Goal: Transaction & Acquisition: Purchase product/service

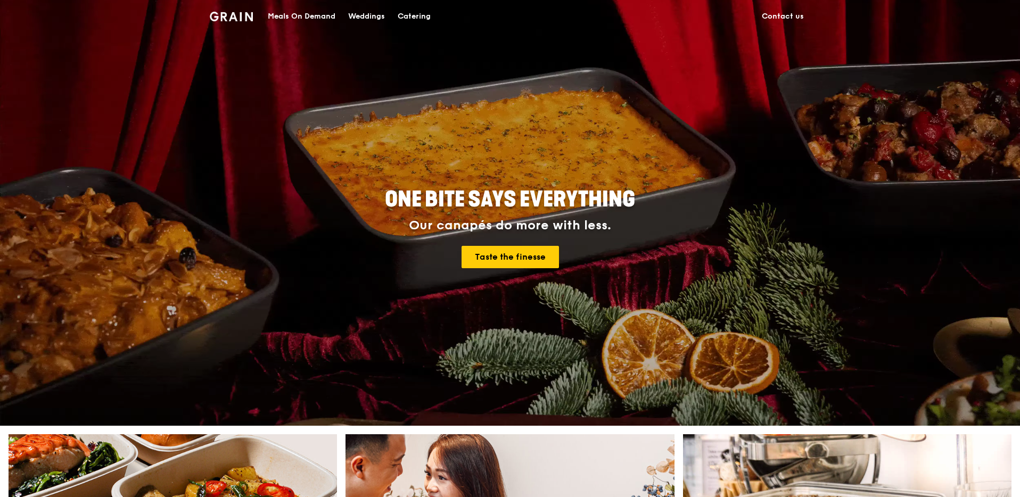
click at [425, 25] on div "Catering" at bounding box center [414, 17] width 33 height 32
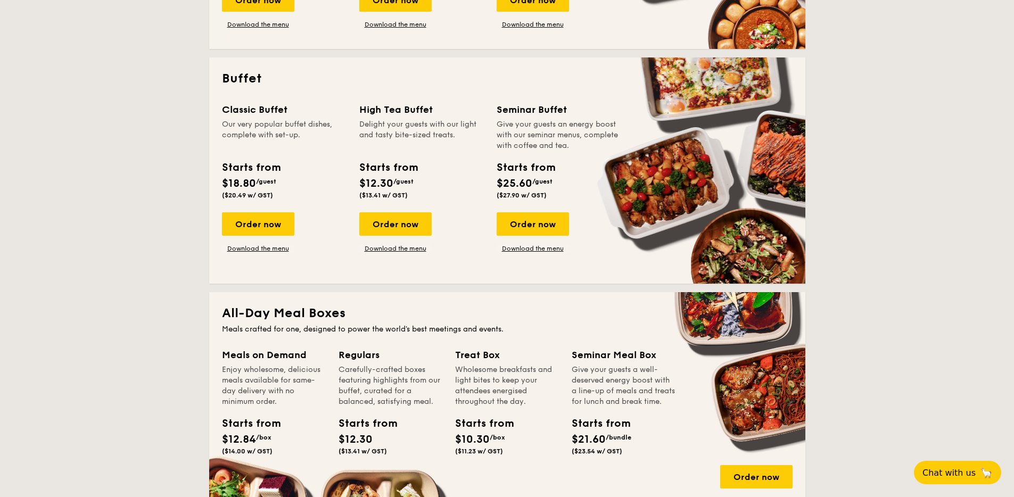
scroll to position [337, 0]
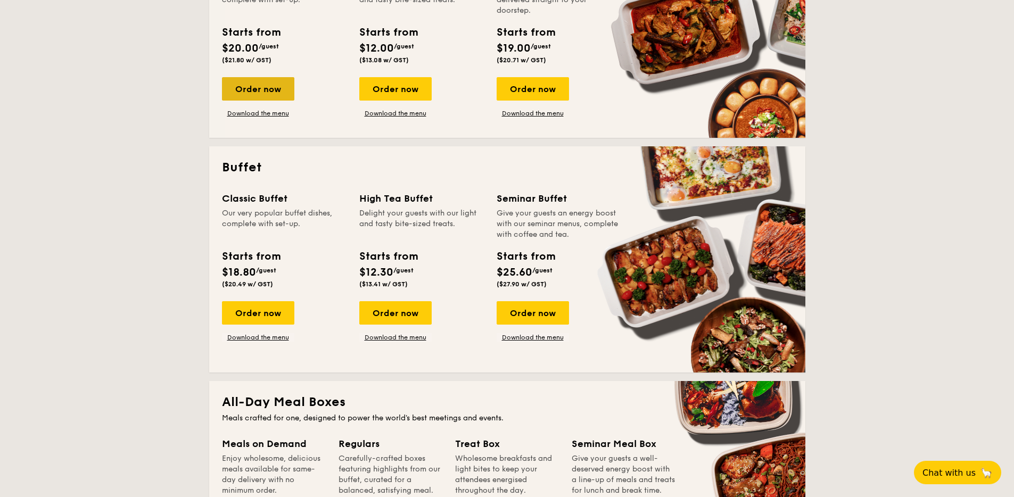
click at [292, 84] on div "Order now" at bounding box center [258, 88] width 72 height 23
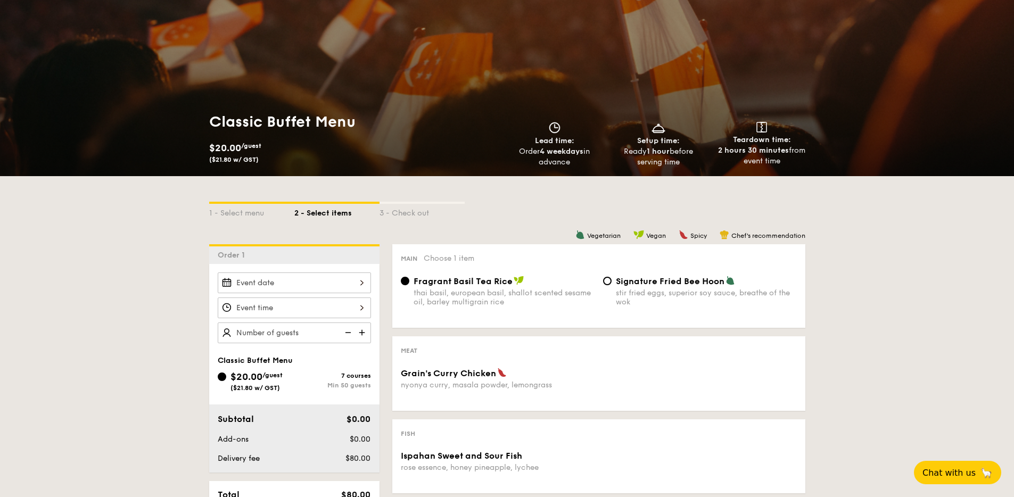
scroll to position [242, 0]
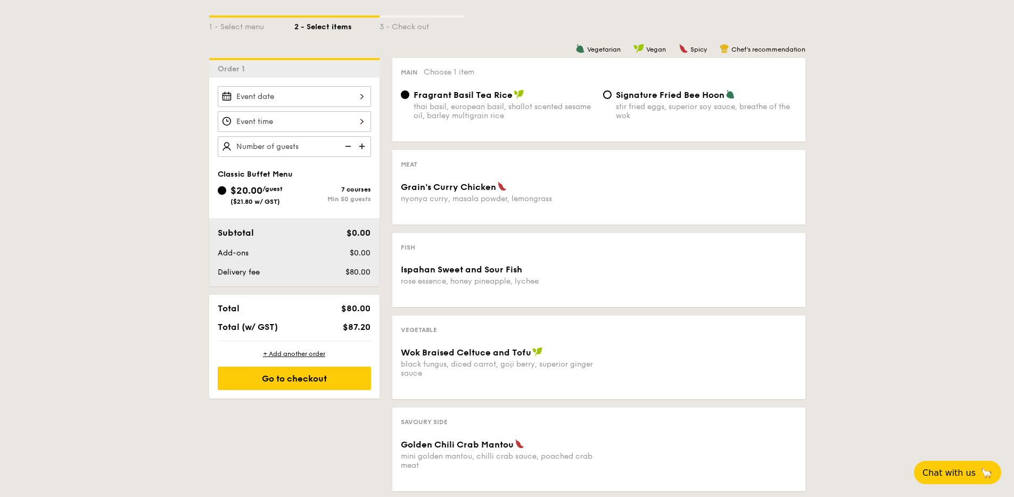
click at [324, 96] on div at bounding box center [294, 96] width 153 height 21
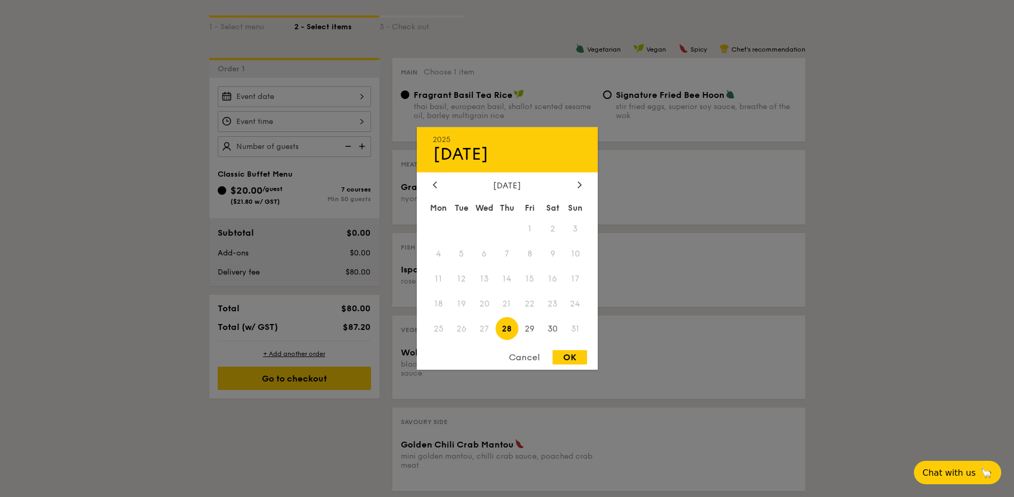
click at [588, 184] on div "August 2025" at bounding box center [507, 186] width 181 height 10
click at [581, 184] on div at bounding box center [580, 186] width 10 height 10
click at [434, 188] on div at bounding box center [435, 186] width 10 height 10
click at [578, 187] on icon at bounding box center [580, 184] width 4 height 7
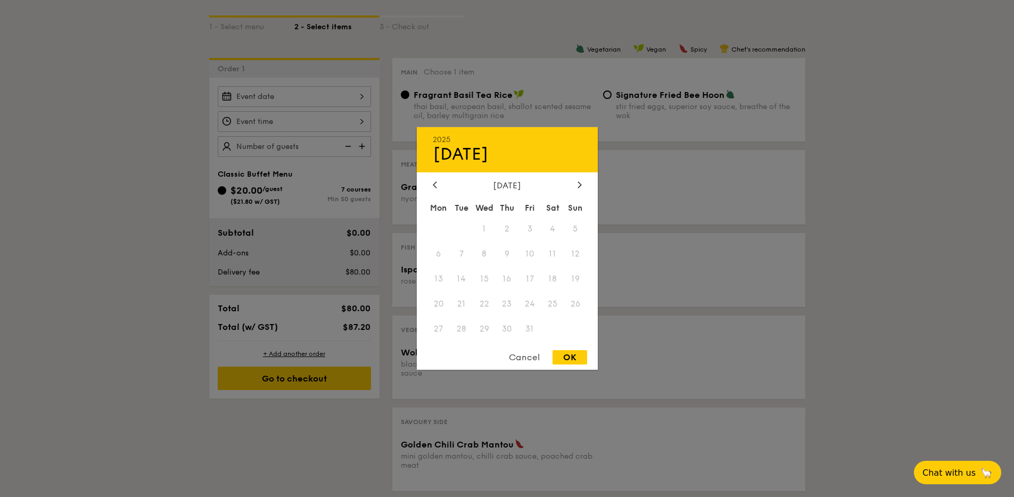
click at [543, 248] on span "11" at bounding box center [553, 254] width 23 height 23
click at [579, 184] on icon at bounding box center [580, 184] width 4 height 7
click at [550, 276] on span "15" at bounding box center [553, 279] width 23 height 23
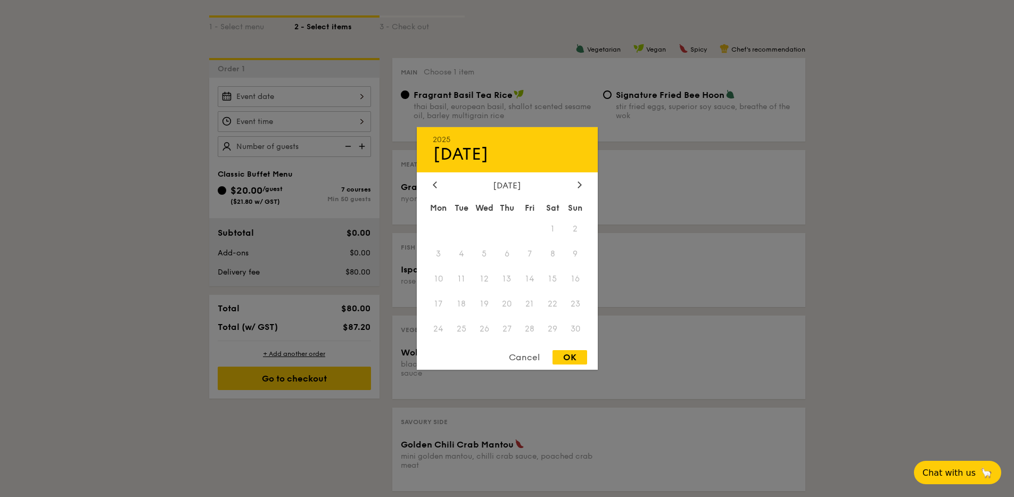
click at [582, 368] on div "Cancel OK" at bounding box center [507, 360] width 181 height 20
click at [573, 359] on div "OK" at bounding box center [570, 357] width 35 height 14
type input "Aug 28, 2025"
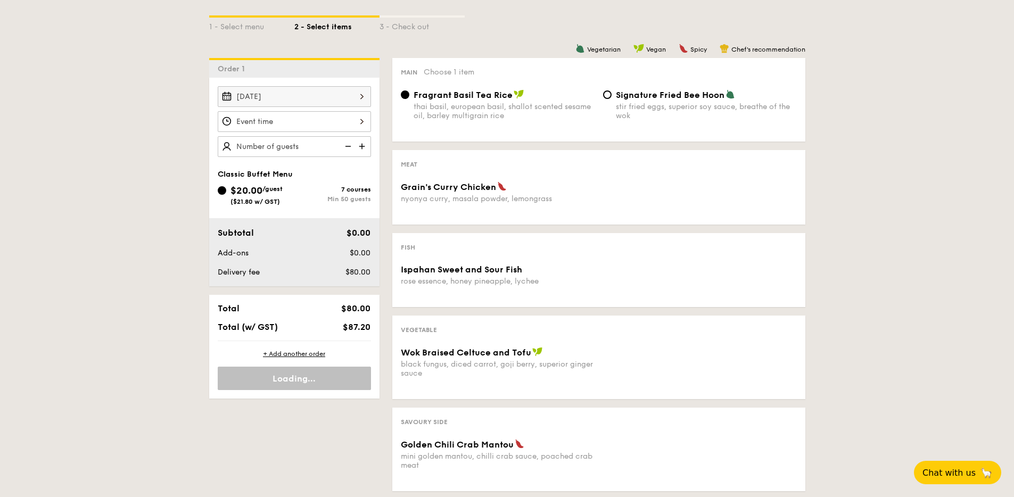
click at [306, 99] on div "Aug 28, 2025" at bounding box center [294, 96] width 153 height 21
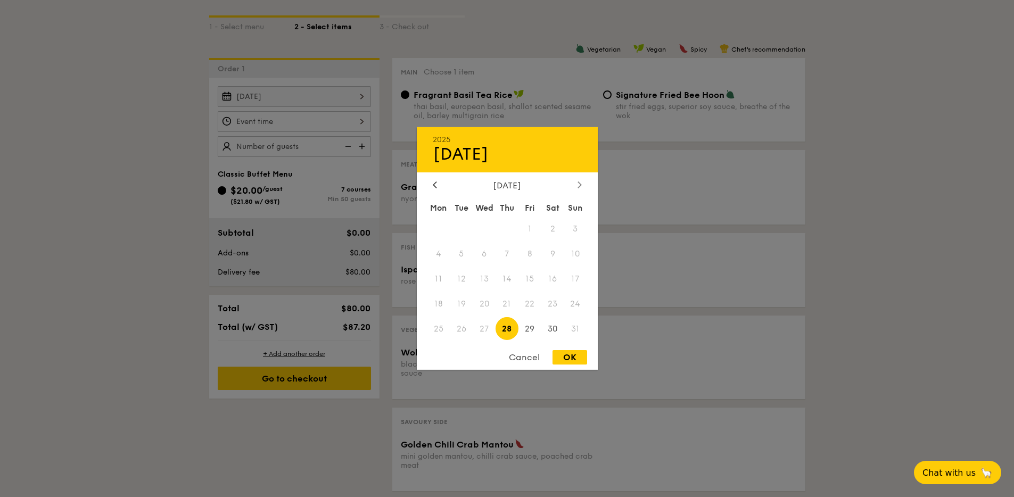
click at [580, 186] on icon at bounding box center [580, 184] width 4 height 7
click at [350, 51] on div at bounding box center [507, 248] width 1014 height 497
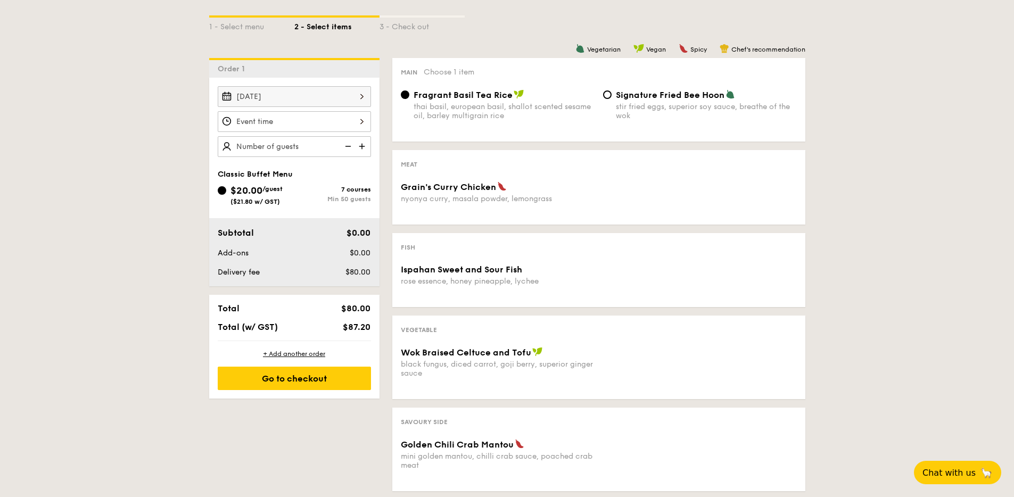
click at [348, 114] on div "12 1 2 3 4 5 6 7 8 9 10 11 00 15 30 45 am pm Cancel OK" at bounding box center [294, 121] width 153 height 21
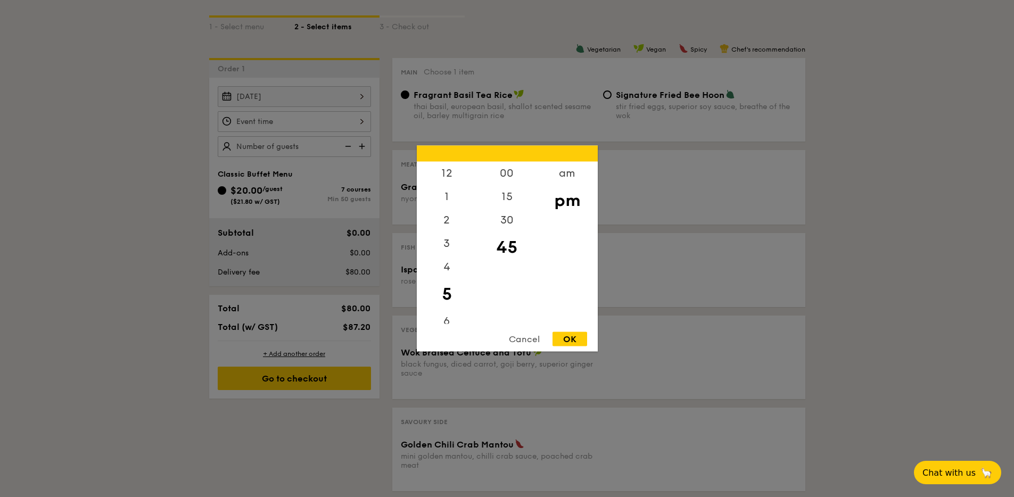
click at [348, 114] on div at bounding box center [507, 248] width 1014 height 497
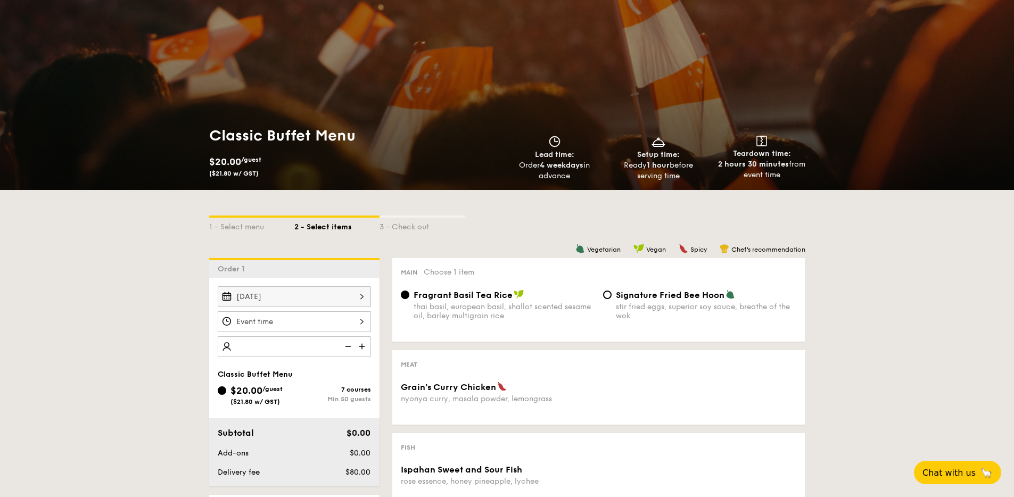
scroll to position [0, 0]
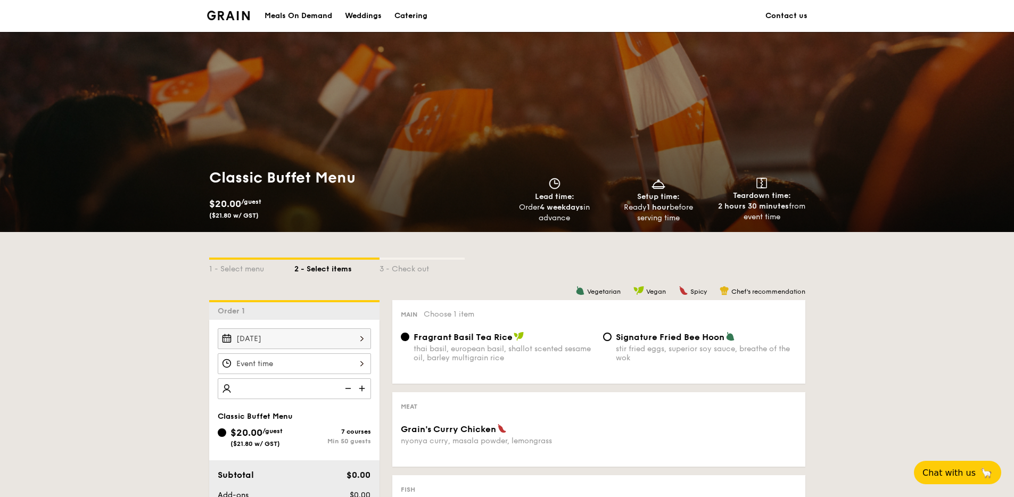
click at [248, 14] on img at bounding box center [228, 16] width 43 height 10
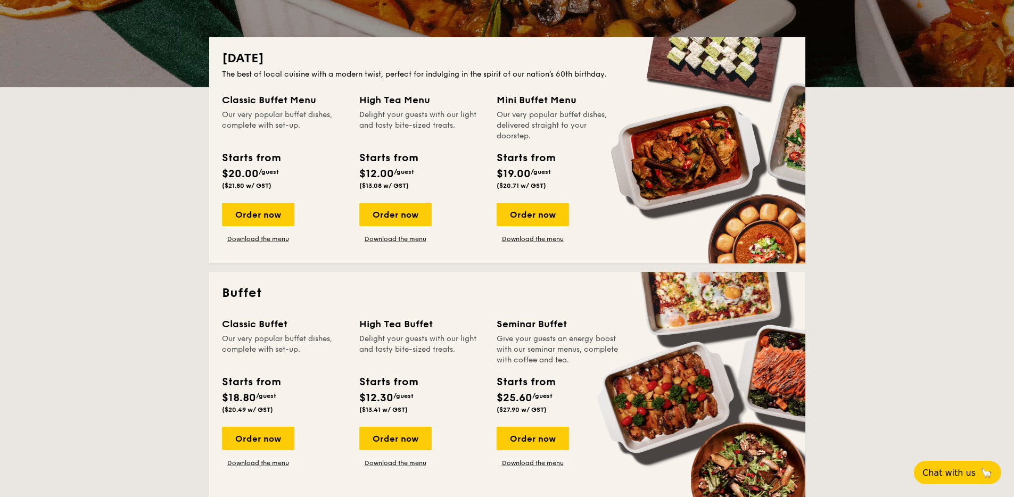
scroll to position [301, 0]
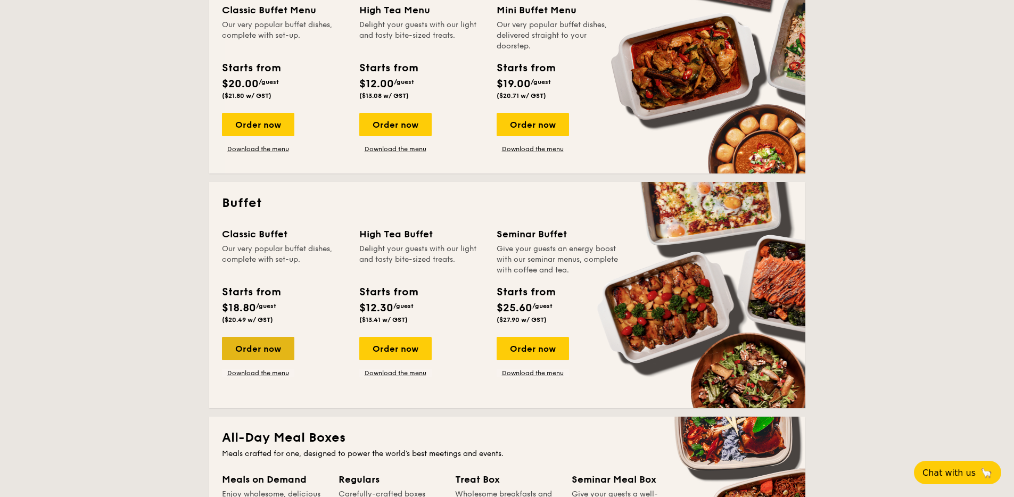
click at [250, 351] on div "Order now" at bounding box center [258, 348] width 72 height 23
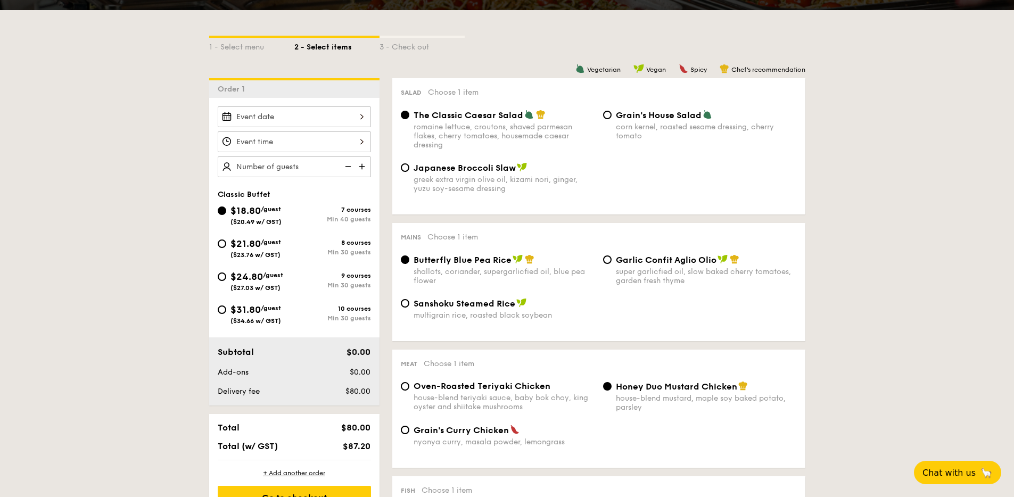
scroll to position [223, 0]
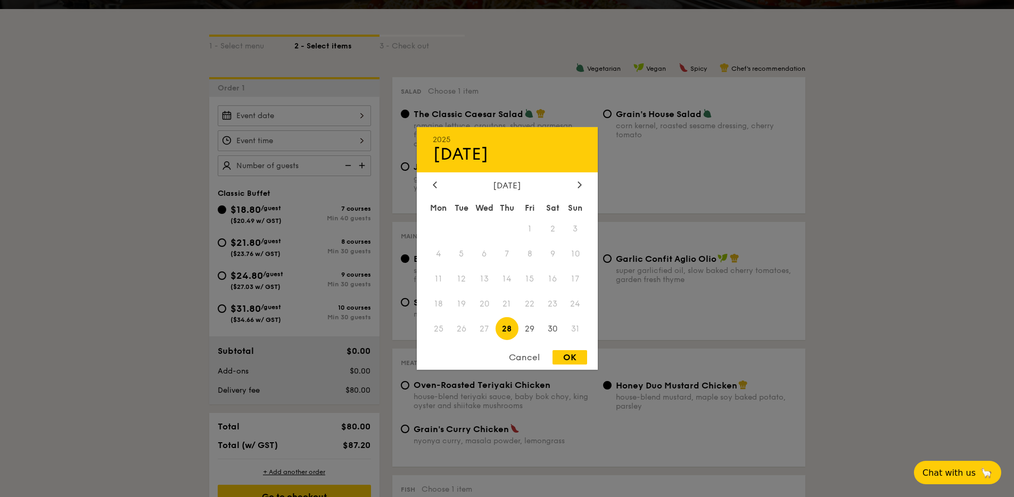
click at [265, 111] on div "2025 Aug [DATE] Tue Wed Thu Fri Sat Sun 1 2 3 4 5 6 7 8 9 10 11 12 13 14 15 16 …" at bounding box center [294, 115] width 153 height 21
click at [584, 181] on div at bounding box center [580, 186] width 10 height 10
click at [580, 192] on div "[DATE] Mon Tue Wed Thu Fri Sat Sun 1 2 3 4 5 6 7 8 9 10 11 12 13 14 15 16 17 18…" at bounding box center [507, 262] width 181 height 162
click at [578, 186] on icon at bounding box center [580, 184] width 4 height 7
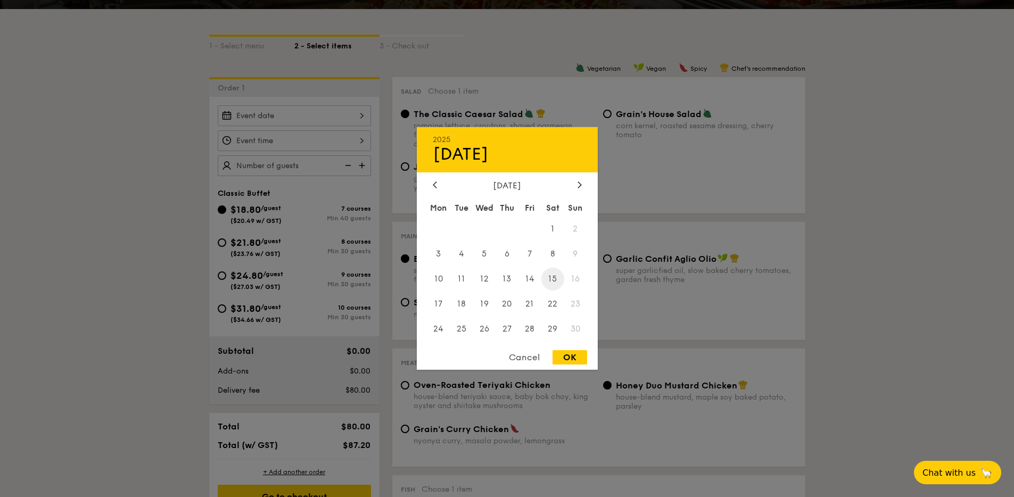
click at [551, 274] on span "15" at bounding box center [553, 279] width 23 height 23
click at [569, 355] on div "OK" at bounding box center [570, 357] width 35 height 14
type input "[DATE]"
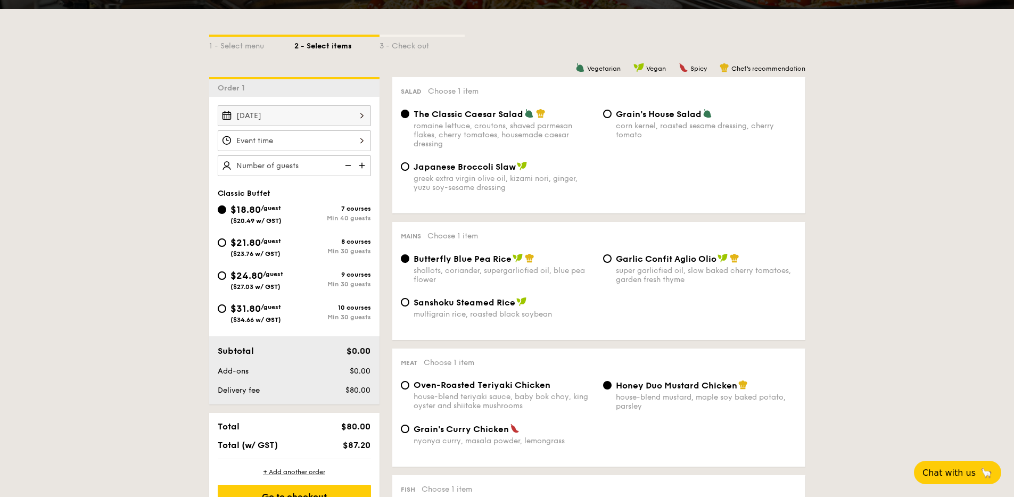
click at [316, 134] on div at bounding box center [294, 140] width 153 height 21
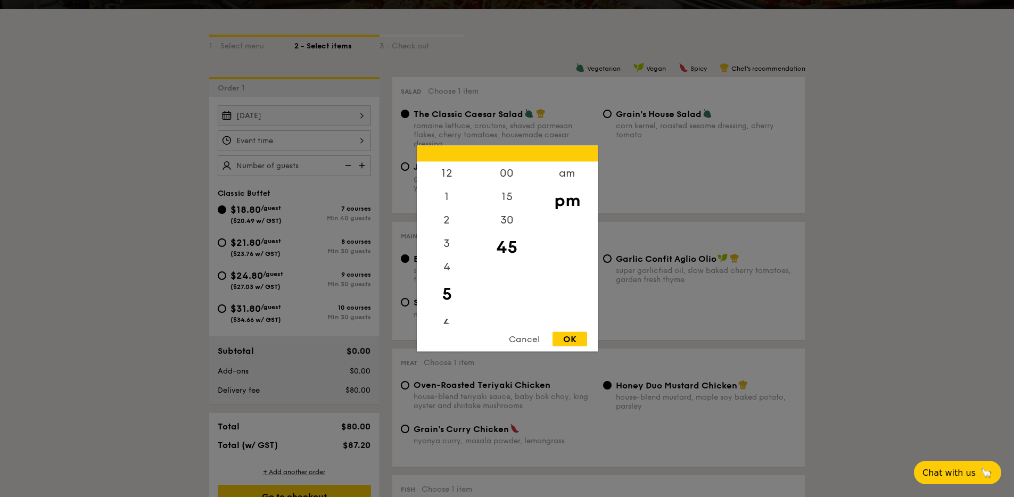
click at [444, 321] on div "6" at bounding box center [447, 325] width 60 height 31
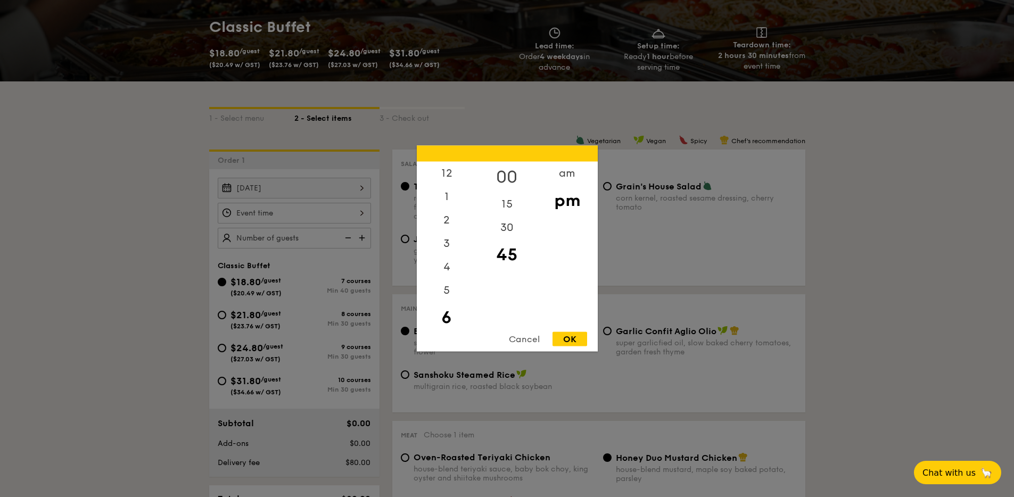
scroll to position [146, 0]
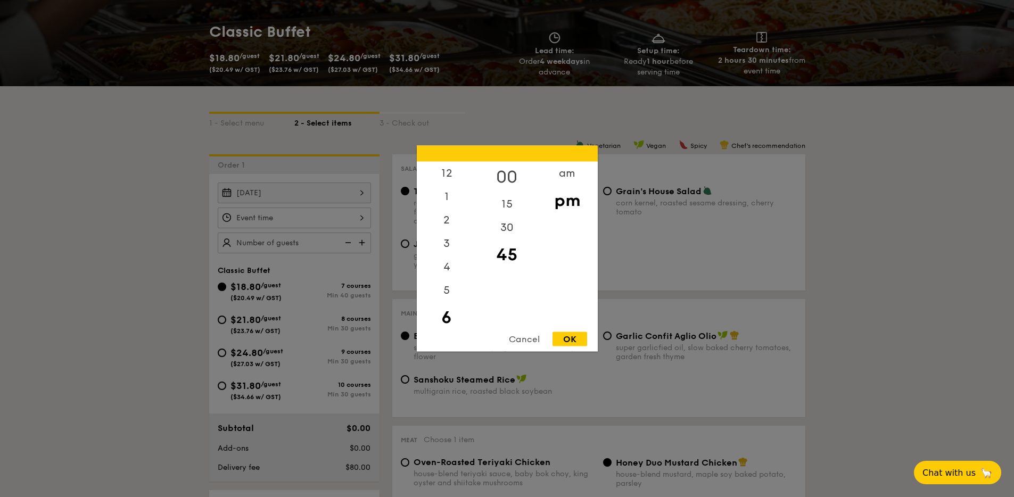
click at [504, 177] on div "00" at bounding box center [507, 177] width 60 height 31
click at [559, 346] on div "OK" at bounding box center [570, 339] width 35 height 14
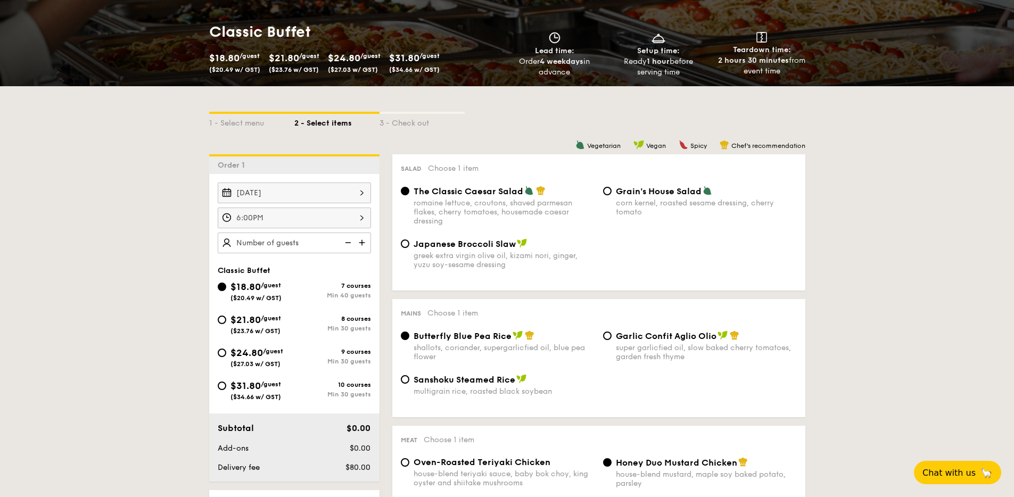
click at [341, 220] on div "6:00PM" at bounding box center [294, 218] width 153 height 21
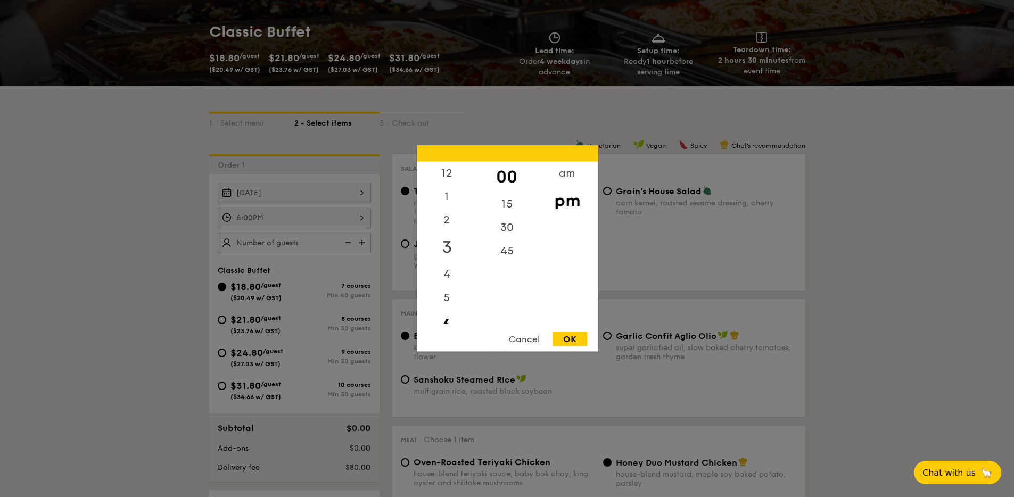
scroll to position [121, 0]
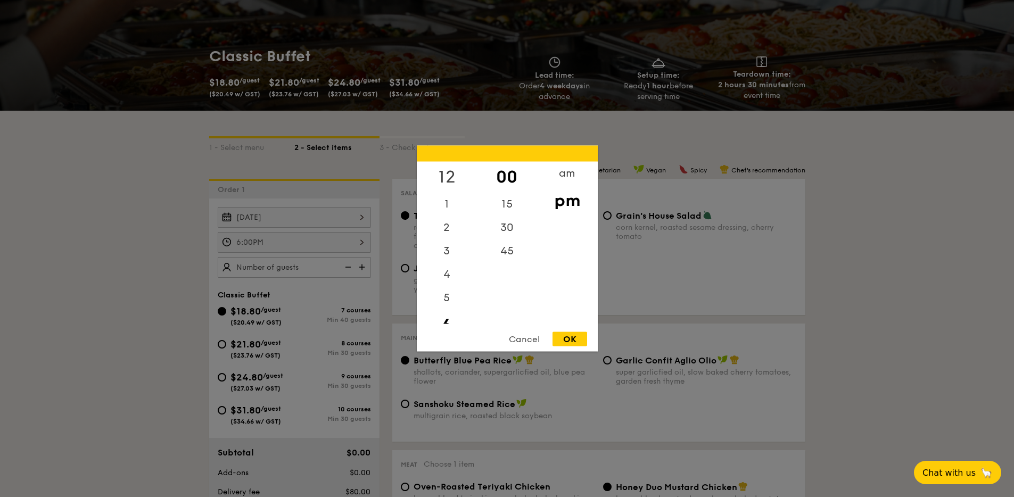
click at [446, 176] on div "12" at bounding box center [447, 177] width 60 height 31
click at [572, 335] on div "OK" at bounding box center [570, 339] width 35 height 14
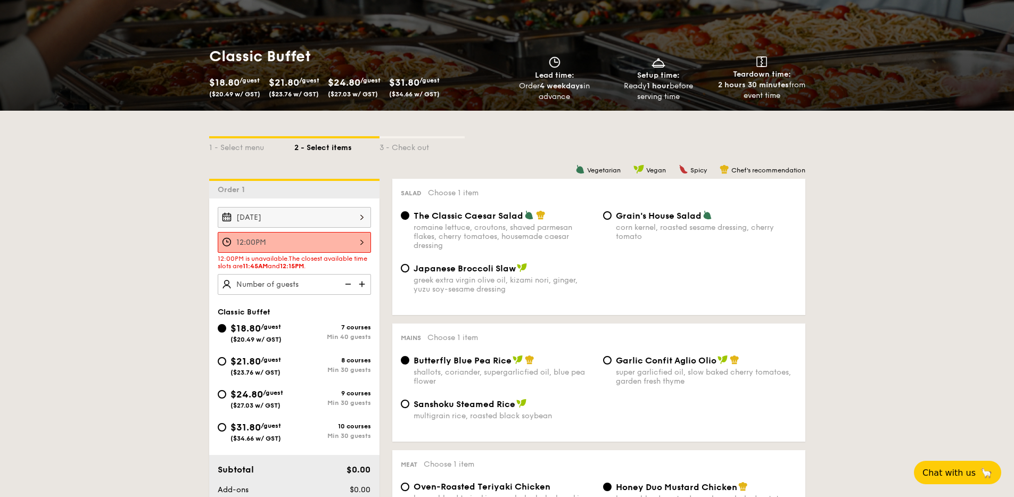
click at [362, 243] on div "12:00PM" at bounding box center [294, 242] width 153 height 21
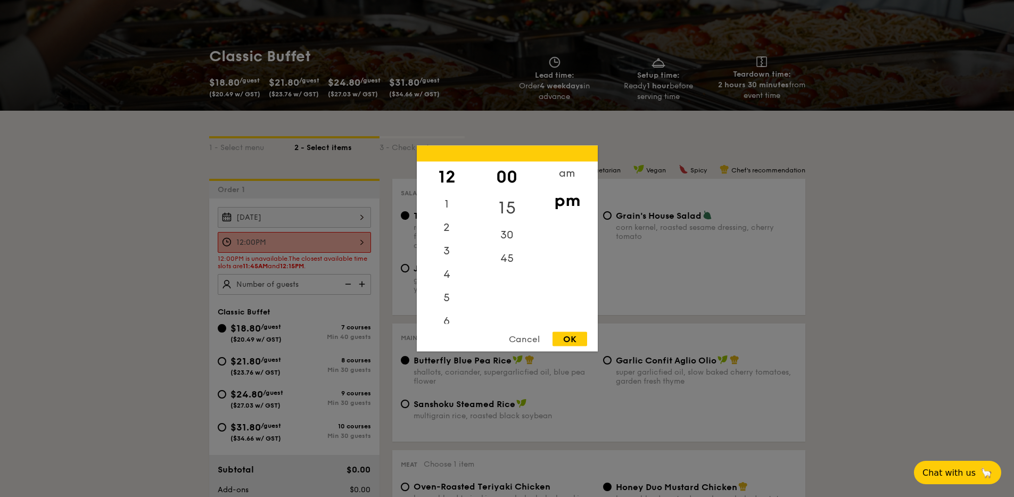
click at [514, 209] on div "15" at bounding box center [507, 208] width 60 height 31
click at [564, 342] on div "OK" at bounding box center [570, 339] width 35 height 14
type input "12:15PM"
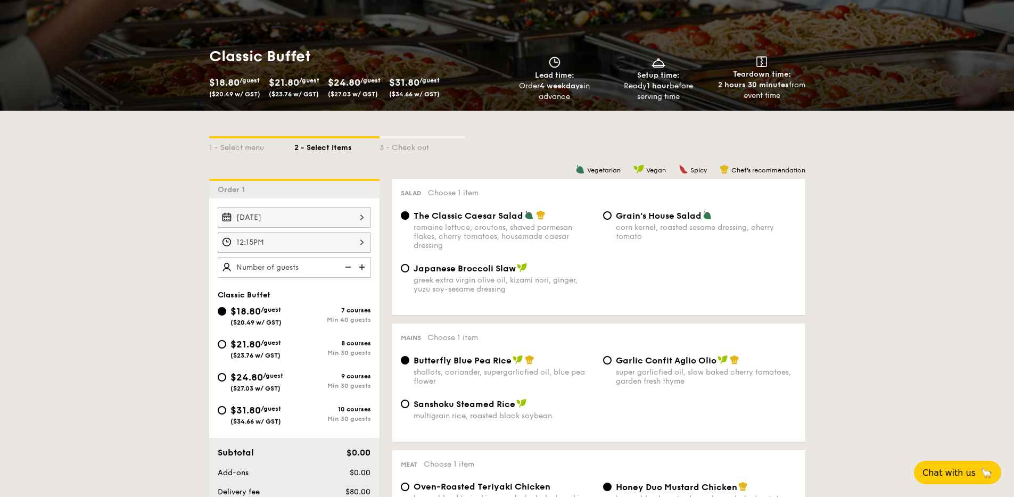
click at [270, 345] on span "/guest" at bounding box center [271, 342] width 20 height 7
click at [226, 345] on input "$21.80 /guest ($23.76 w/ GST) 8 courses Min 30 guests" at bounding box center [222, 344] width 9 height 9
radio input "true"
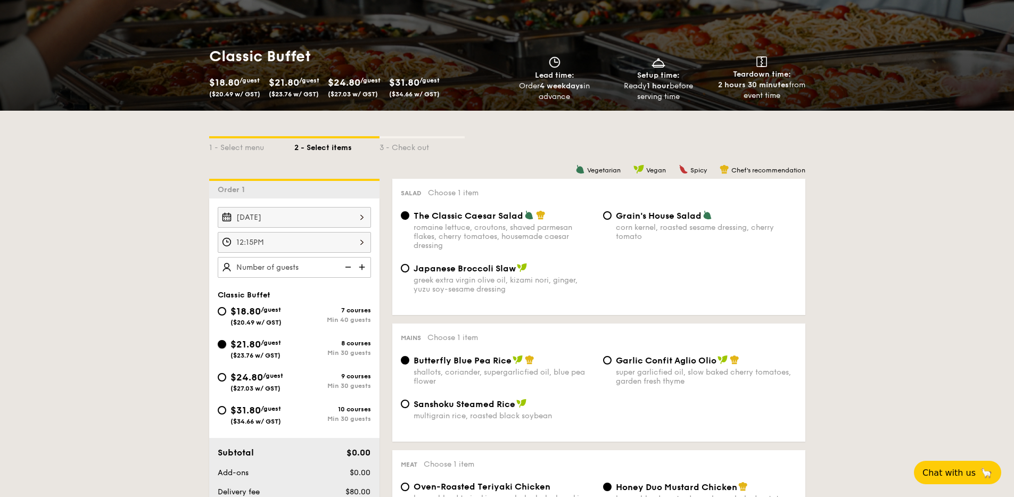
radio input "true"
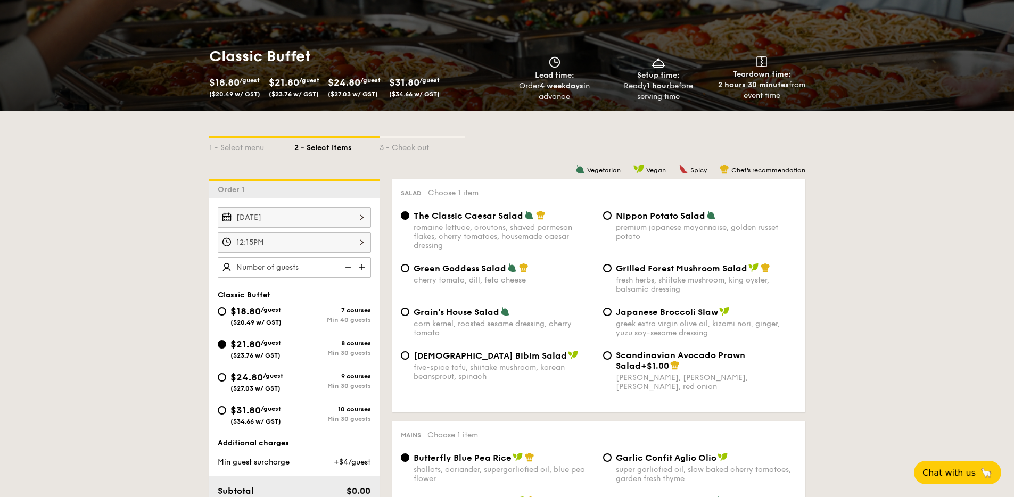
click at [364, 267] on img at bounding box center [363, 267] width 16 height 20
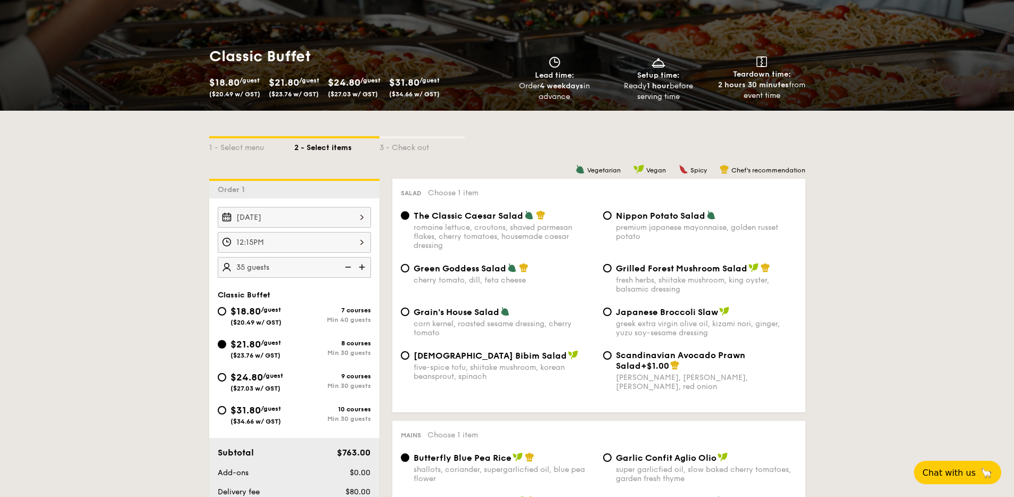
type input "40 guests"
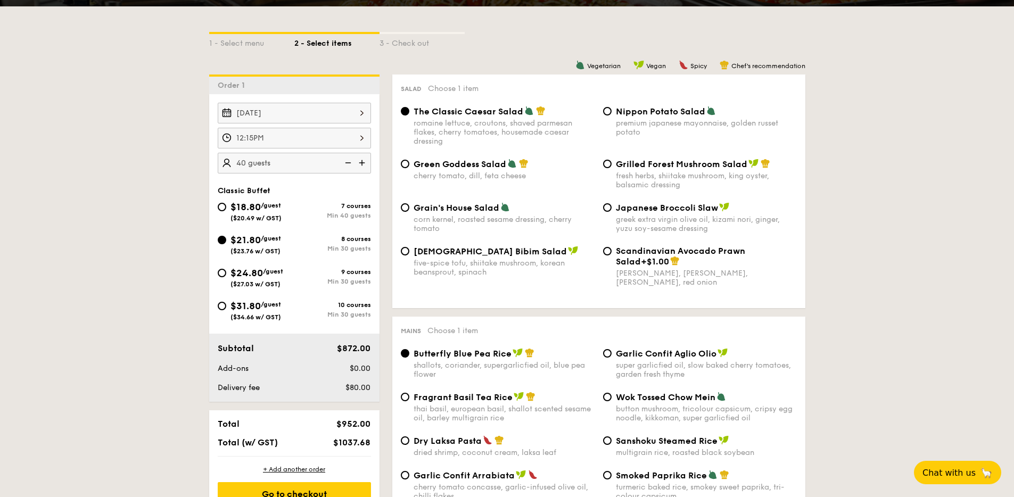
scroll to position [320, 0]
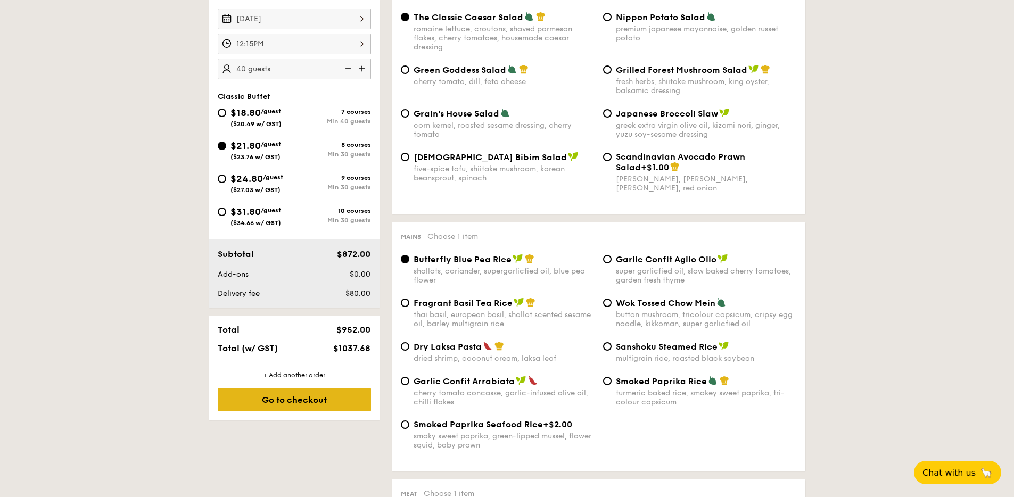
click at [319, 412] on div "Go to checkout" at bounding box center [294, 399] width 153 height 23
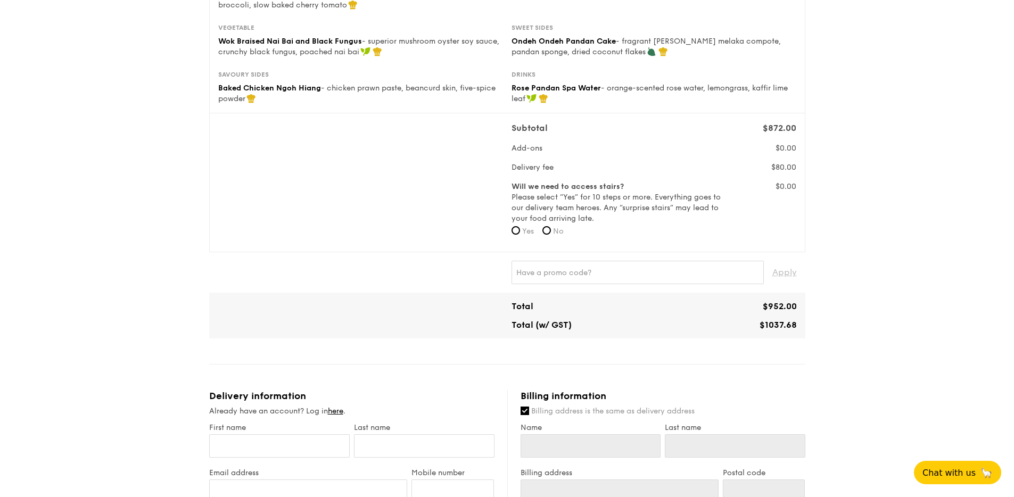
scroll to position [175, 0]
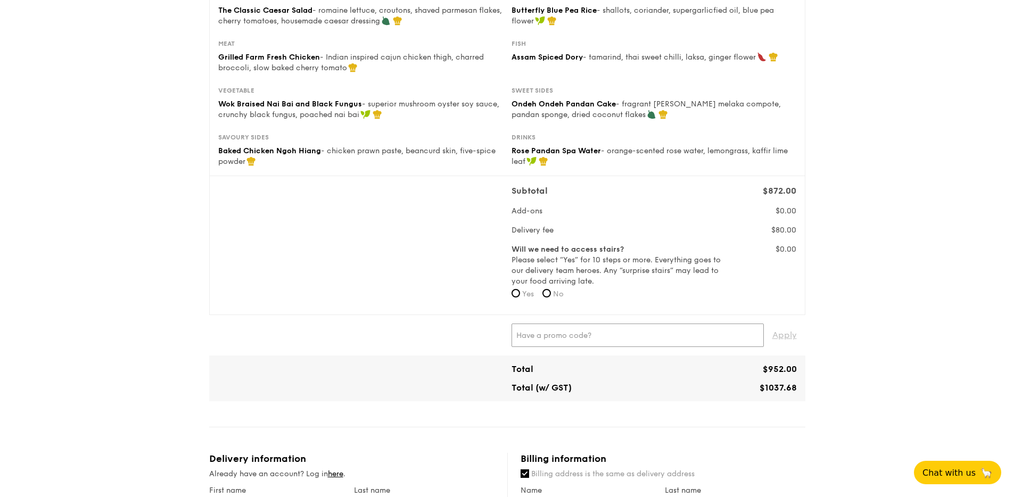
click at [567, 331] on input "text" at bounding box center [638, 335] width 252 height 23
paste input "GENECO16CA"
click at [783, 341] on span "Apply" at bounding box center [785, 335] width 24 height 23
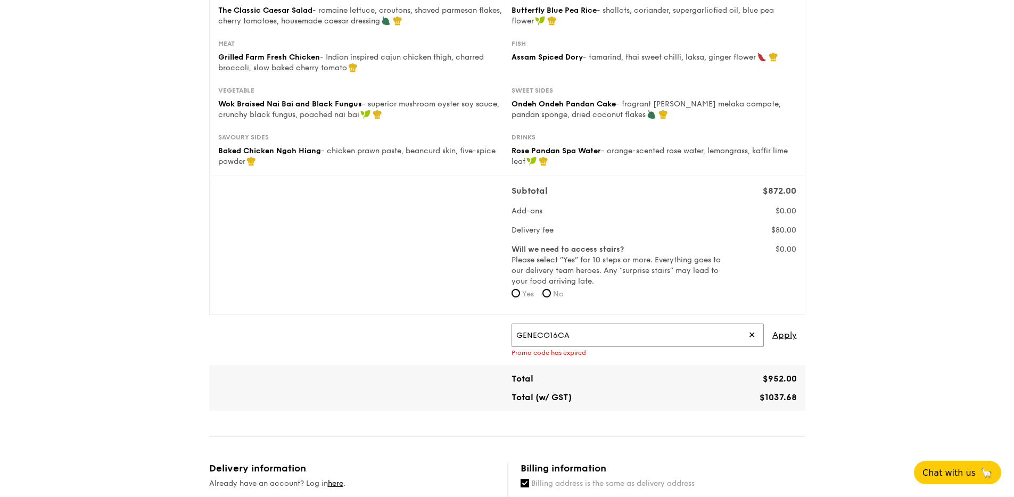
drag, startPoint x: 610, startPoint y: 330, endPoint x: 583, endPoint y: 331, distance: 27.2
click at [583, 331] on input "GENECO16CA" at bounding box center [638, 335] width 252 height 23
paste input "TRUEXGRAIN"
click at [792, 332] on span "Apply" at bounding box center [785, 335] width 24 height 23
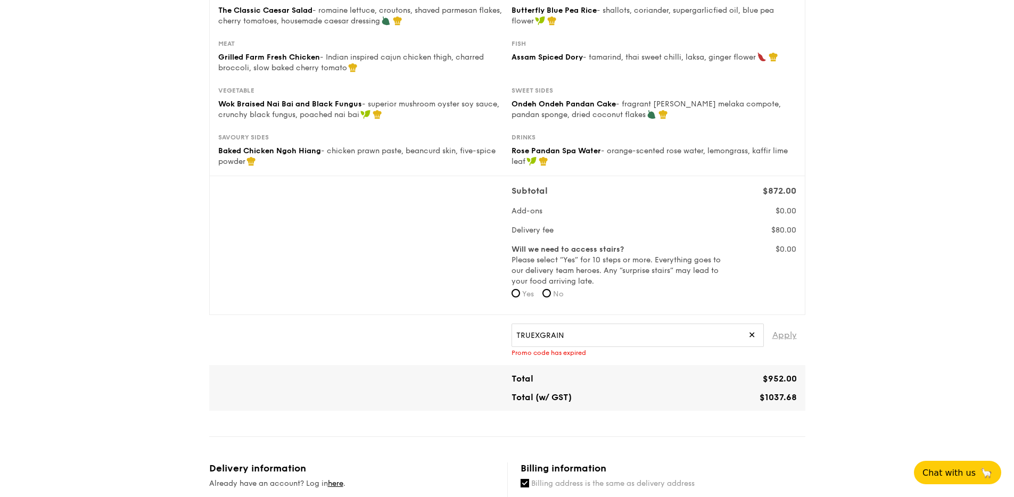
click at [792, 332] on span "Apply" at bounding box center [785, 335] width 24 height 23
click at [574, 342] on input "TRUEXGRAIN" at bounding box center [638, 335] width 252 height 23
drag, startPoint x: 588, startPoint y: 340, endPoint x: 492, endPoint y: 308, distance: 101.5
click at [492, 308] on div "Classic Buffet $21.80 /guest ($23.76 w/ GST) 40 guests Serving time: [DATE] 12:…" at bounding box center [507, 468] width 596 height 1117
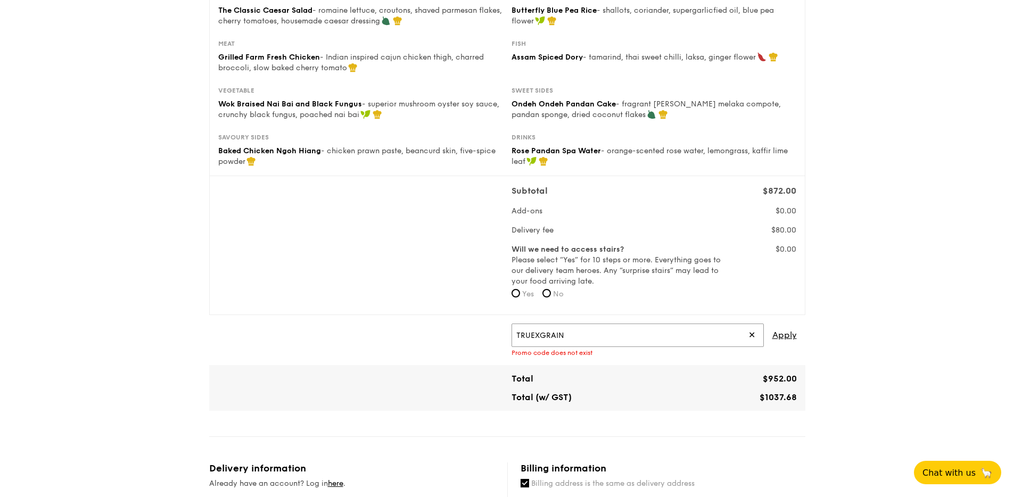
paste input "RF277205"
type input "RF277205"
click at [784, 333] on span "Apply" at bounding box center [785, 335] width 24 height 23
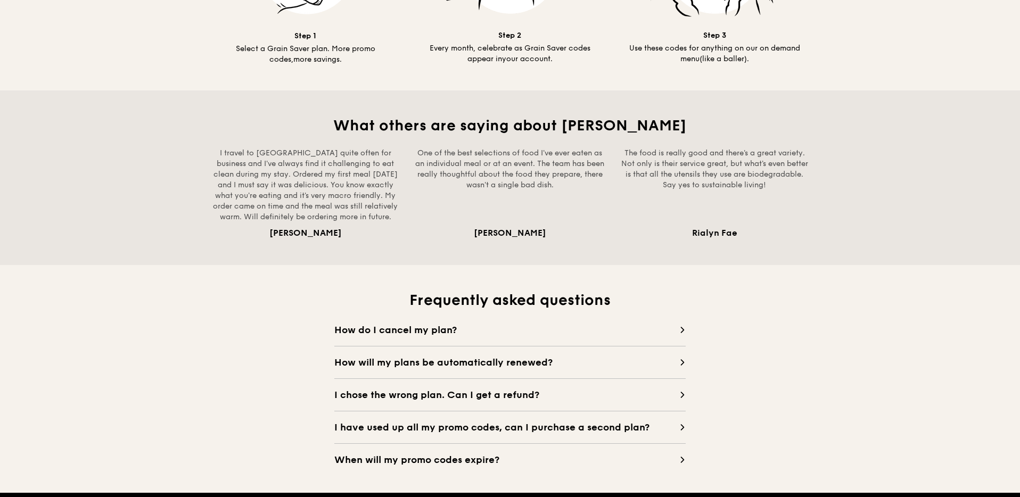
scroll to position [867, 0]
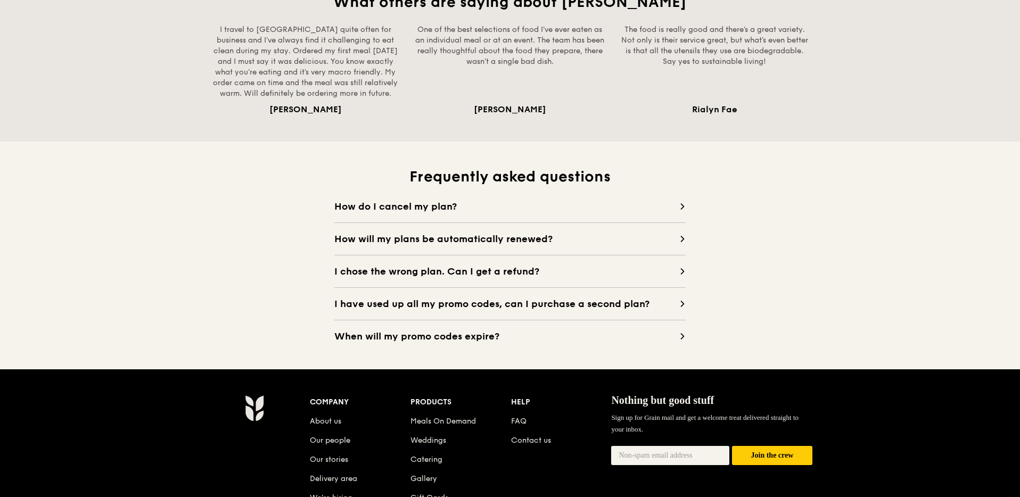
click at [436, 219] on div "How do I cancel my plan? Cancel your plan 3 days before renewal date. Just drop…" at bounding box center [509, 271] width 351 height 145
click at [423, 214] on span "How do I cancel my plan?" at bounding box center [506, 206] width 345 height 15
